Goal: Information Seeking & Learning: Learn about a topic

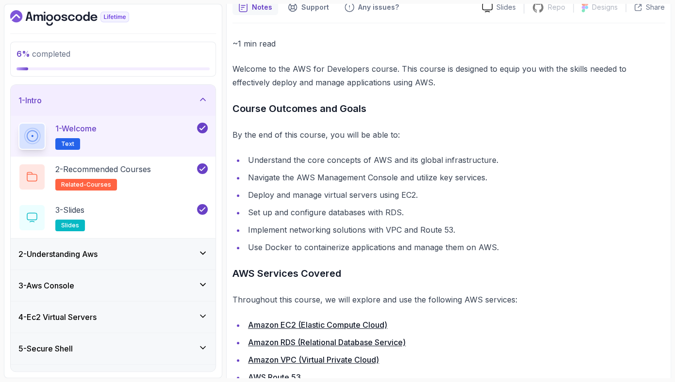
scroll to position [159, 0]
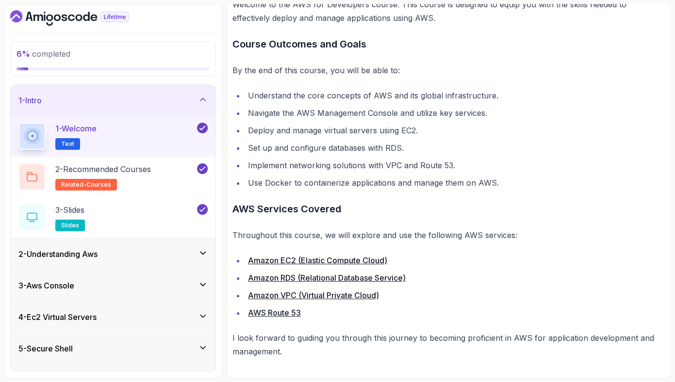
click at [137, 252] on div "2 - Understanding Aws" at bounding box center [112, 254] width 189 height 12
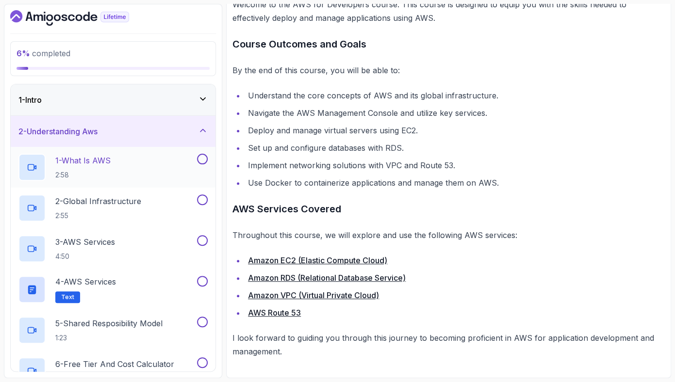
click at [131, 167] on div "1 - What Is AWS 2:58" at bounding box center [106, 167] width 177 height 27
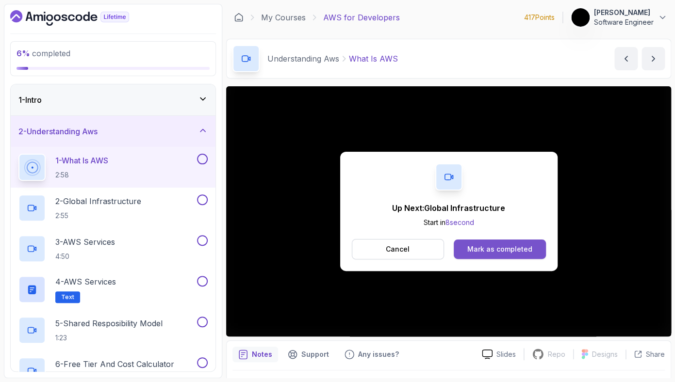
click at [474, 254] on div "Mark as completed" at bounding box center [499, 250] width 65 height 10
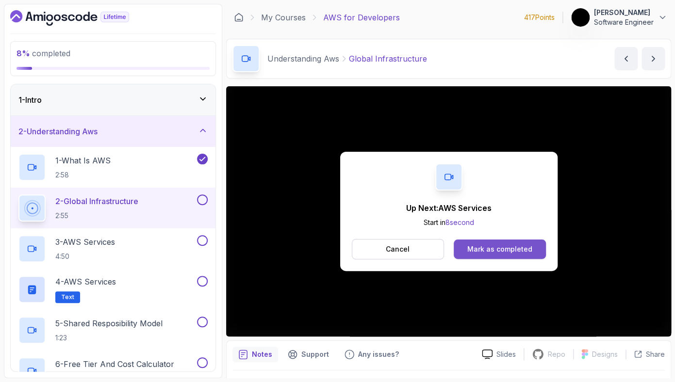
click at [505, 255] on button "Mark as completed" at bounding box center [500, 249] width 92 height 19
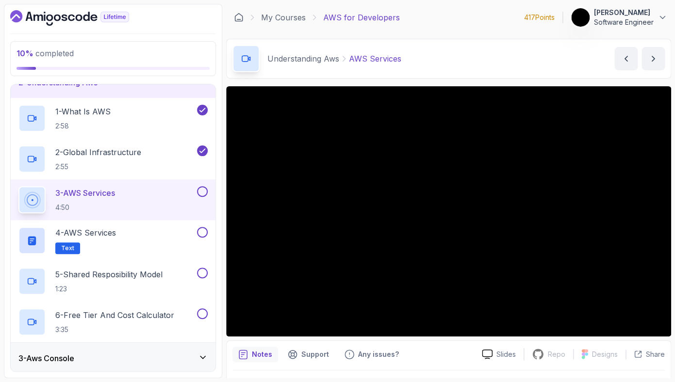
scroll to position [53, 0]
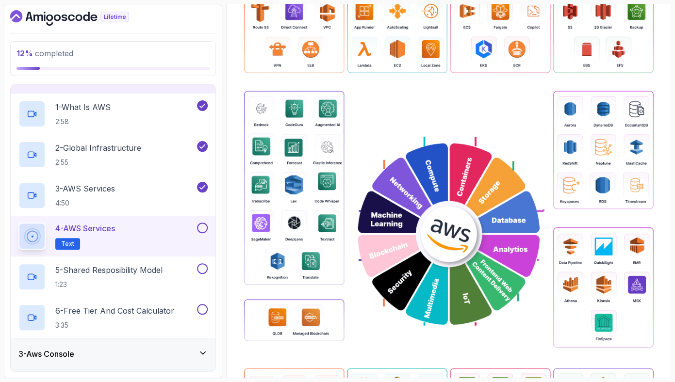
scroll to position [212, 0]
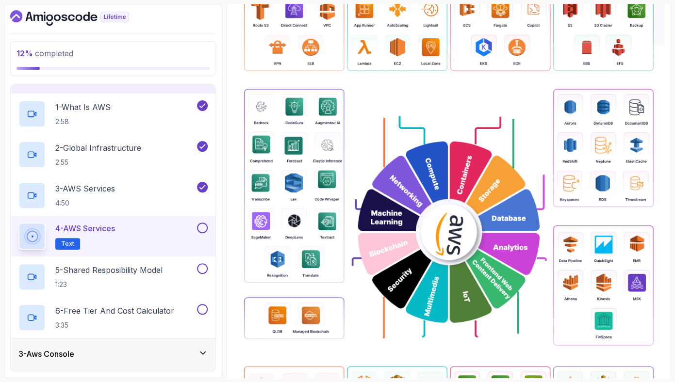
click at [429, 232] on img at bounding box center [448, 232] width 432 height 569
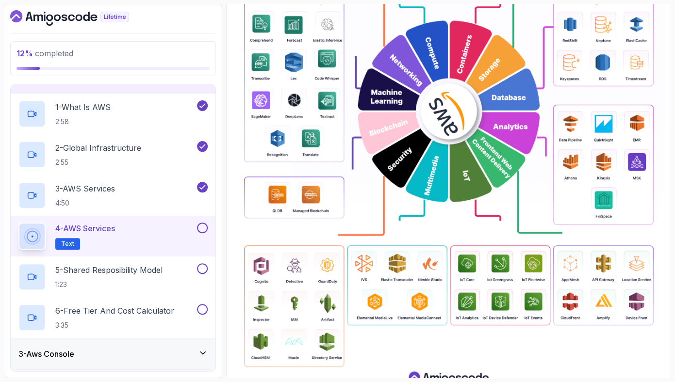
scroll to position [385, 0]
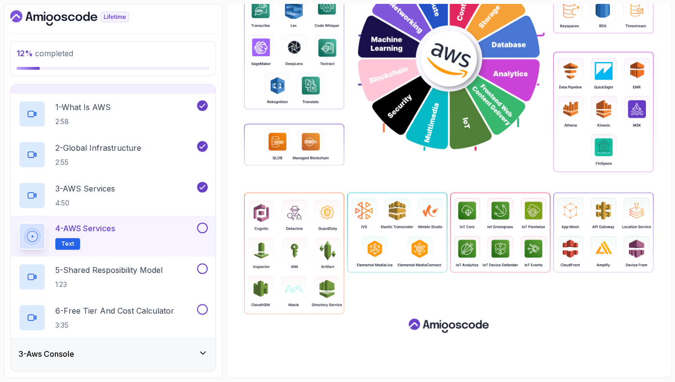
click at [198, 227] on button at bounding box center [202, 228] width 11 height 11
click at [169, 261] on div "5 - Shared Resposibility Model 1:23" at bounding box center [113, 277] width 205 height 41
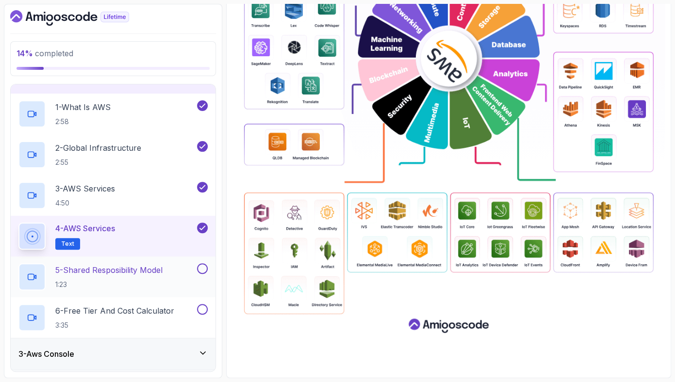
click at [163, 278] on h2 "5 - Shared Resposibility Model 1:23" at bounding box center [108, 276] width 107 height 25
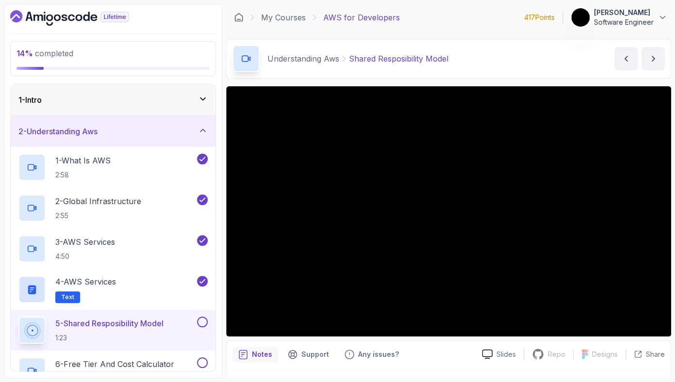
click at [98, 133] on h3 "2 - Understanding Aws" at bounding box center [57, 132] width 79 height 12
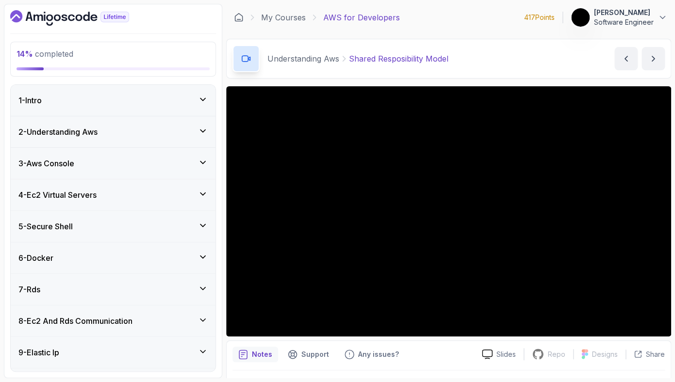
click at [107, 134] on div "2 - Understanding Aws" at bounding box center [112, 132] width 189 height 12
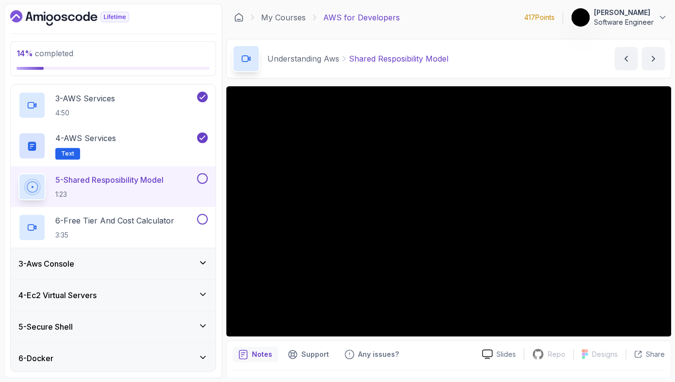
scroll to position [147, 0]
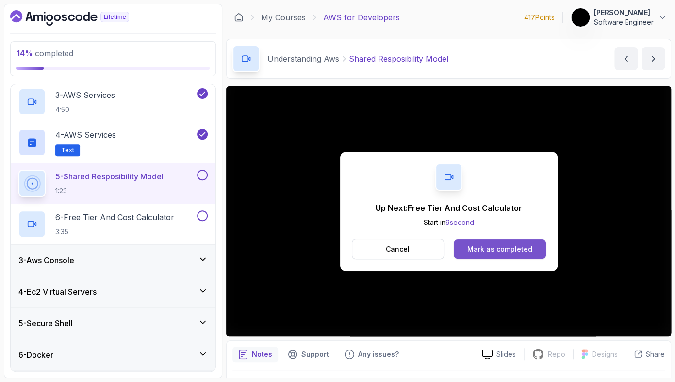
click at [520, 243] on button "Mark as completed" at bounding box center [500, 249] width 92 height 19
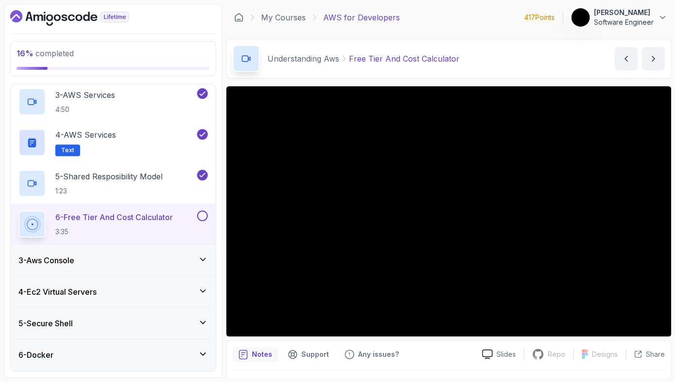
click at [190, 265] on div "3 - Aws Console" at bounding box center [112, 261] width 189 height 12
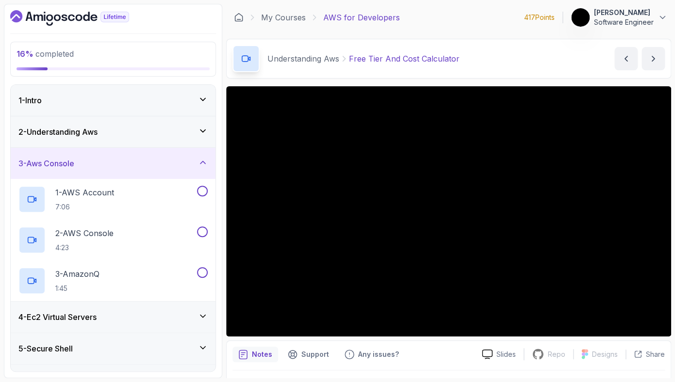
click at [146, 123] on div "2 - Understanding Aws" at bounding box center [113, 131] width 205 height 31
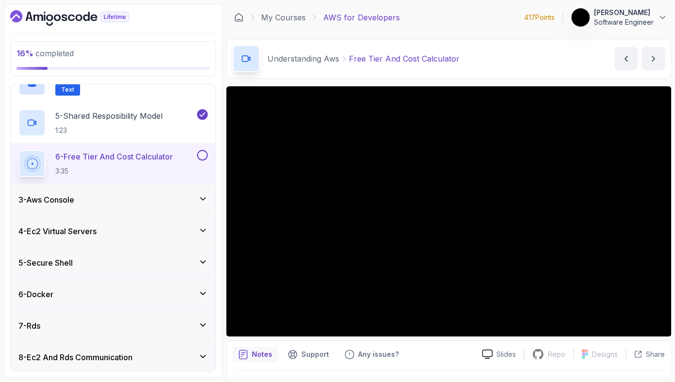
scroll to position [206, 0]
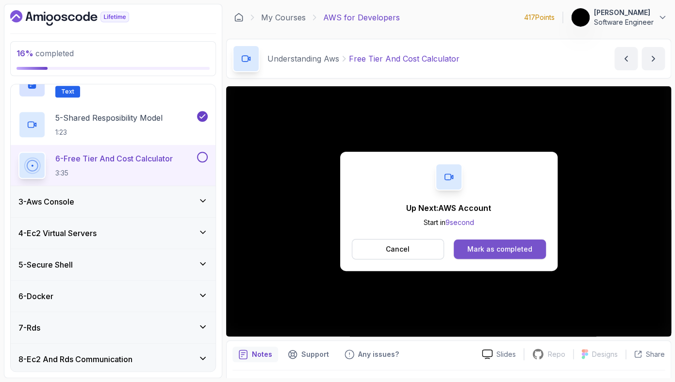
click at [481, 247] on div "Mark as completed" at bounding box center [499, 250] width 65 height 10
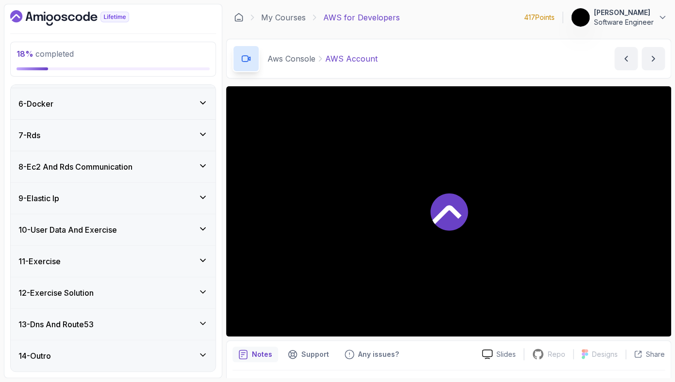
scroll to position [276, 0]
